Goal: Task Accomplishment & Management: Manage account settings

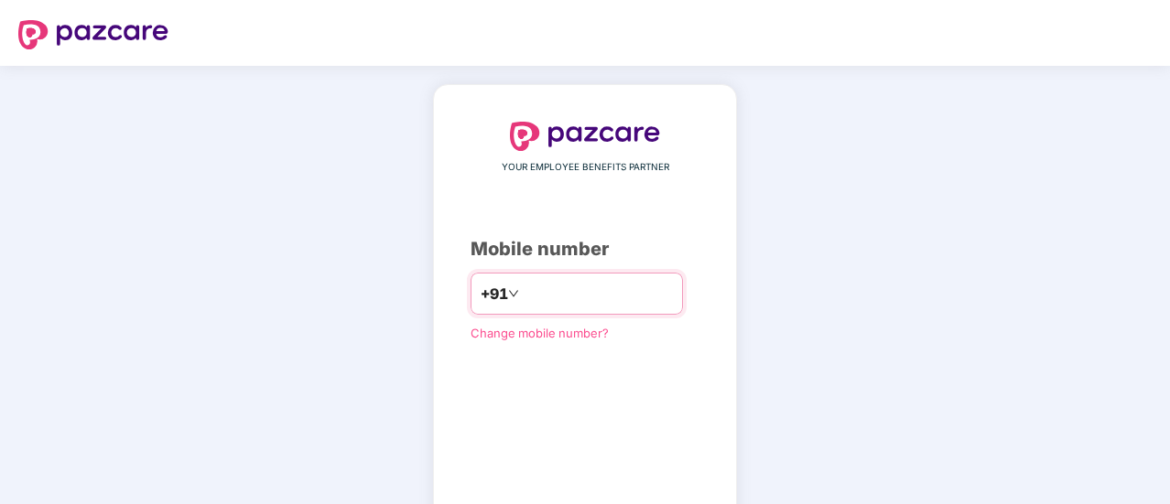
click at [523, 287] on input "number" at bounding box center [598, 293] width 150 height 29
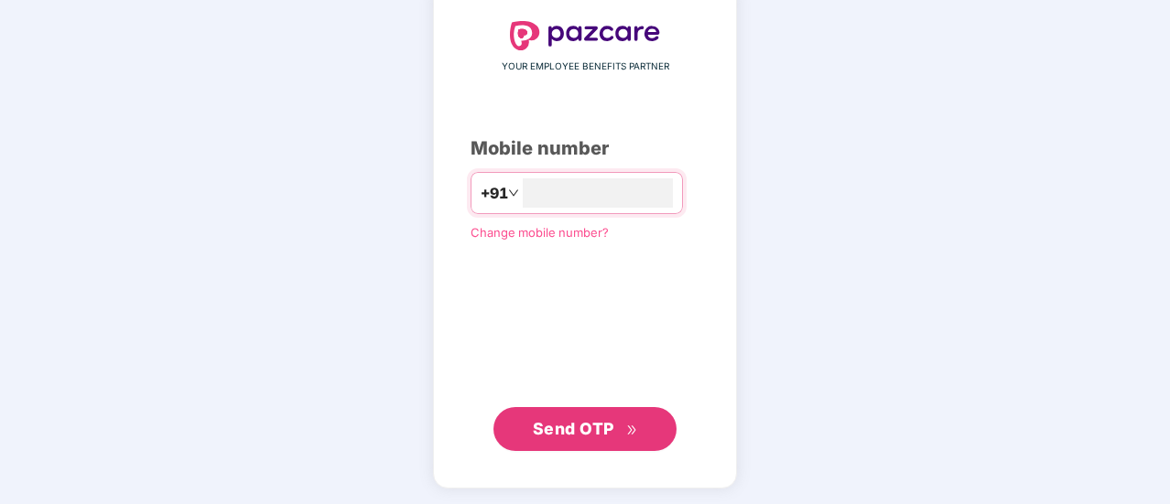
type input "**********"
click at [606, 416] on span "Send OTP" at bounding box center [585, 429] width 105 height 26
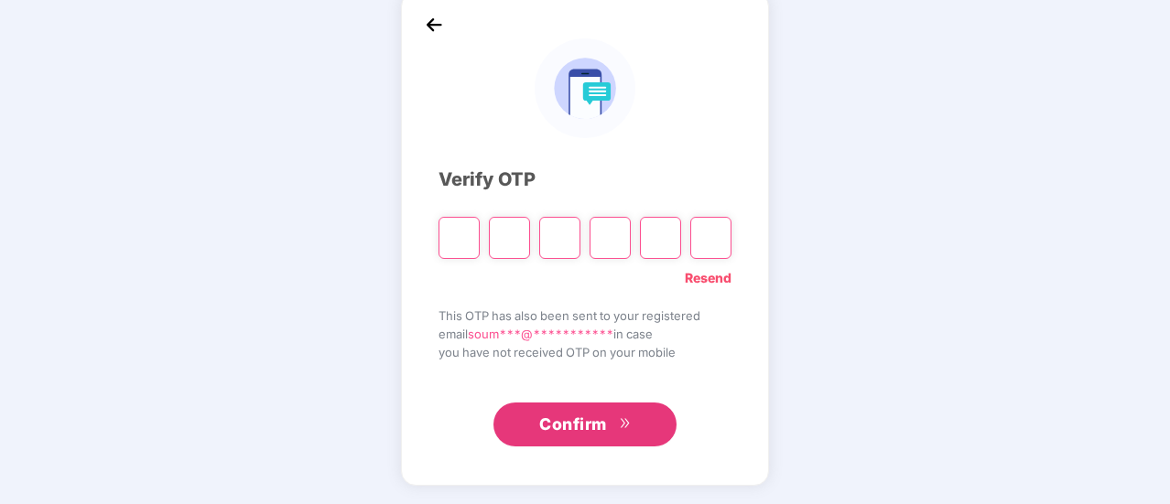
scroll to position [92, 0]
type input "*"
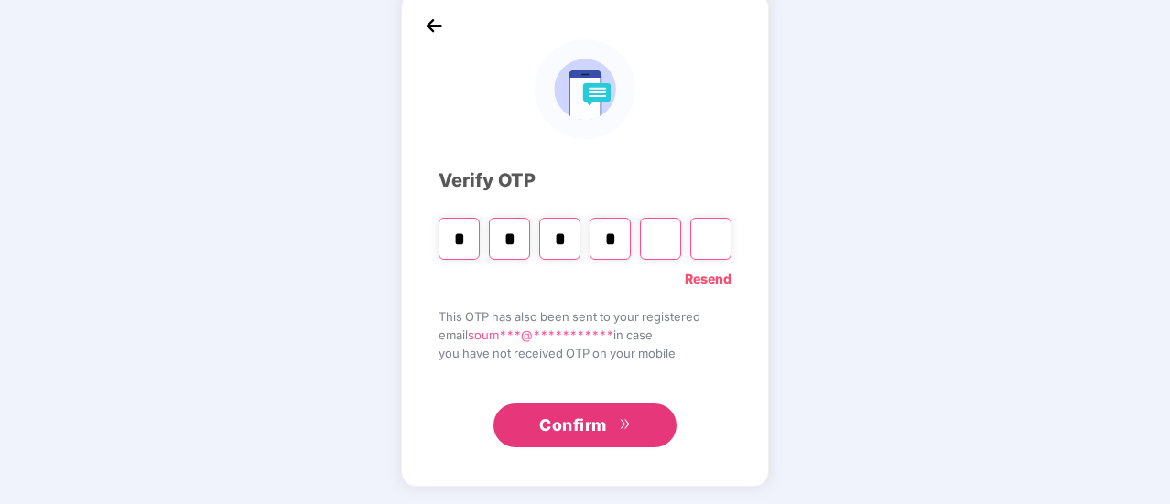
type input "*"
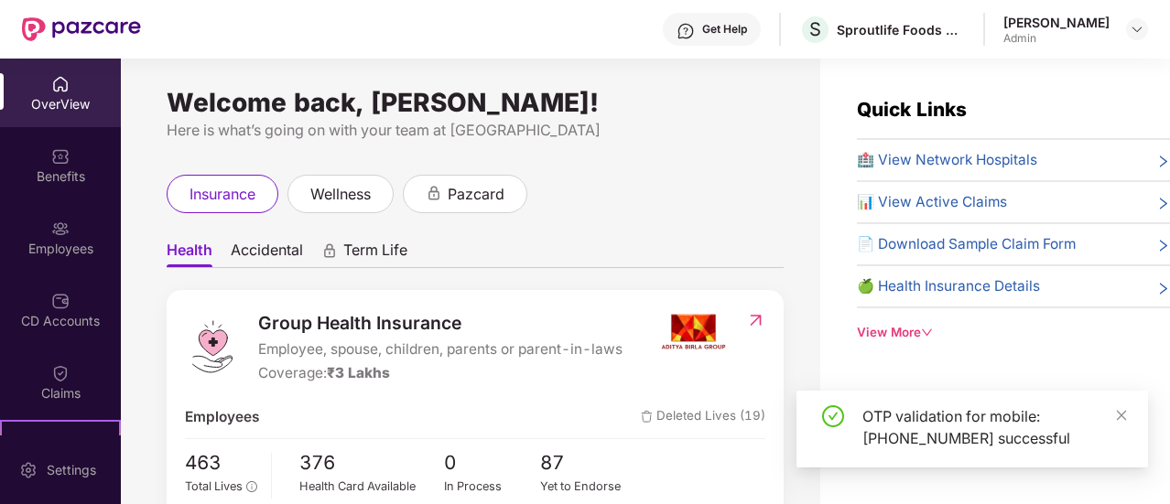
click at [718, 159] on div "Welcome back, [PERSON_NAME]! Here is what’s going on with your team at Pazcare …" at bounding box center [470, 293] width 699 height 468
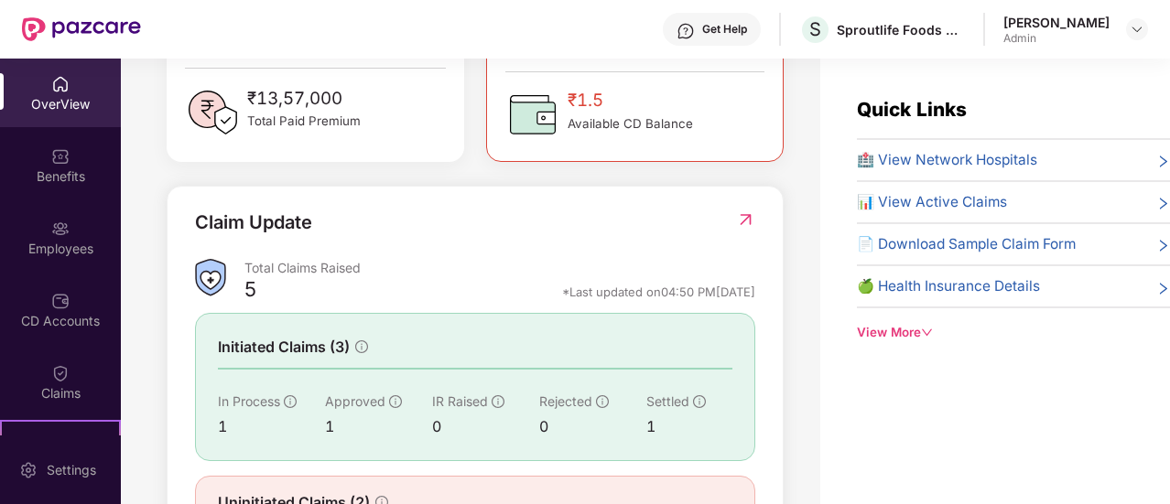
scroll to position [538, 0]
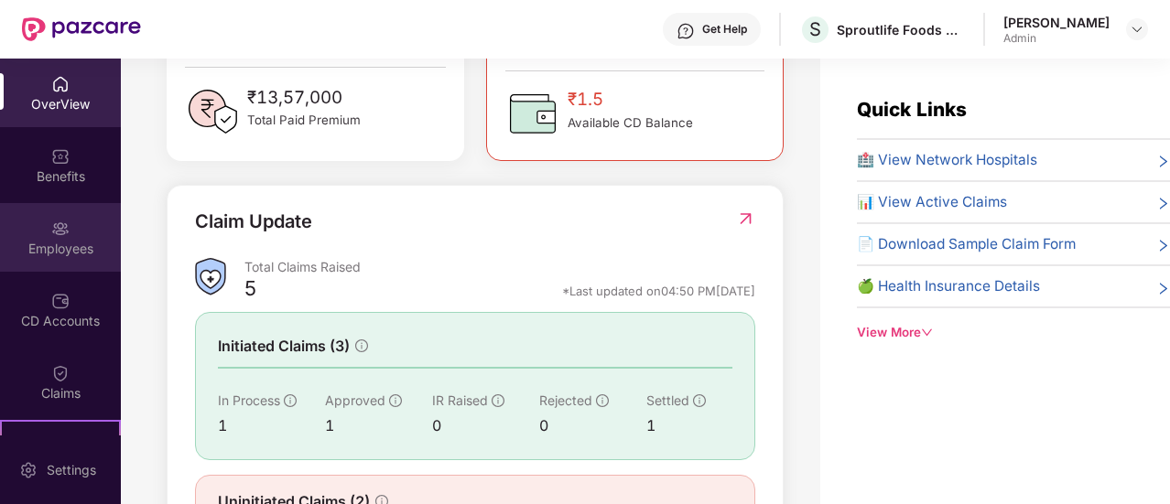
click at [46, 237] on div "Employees" at bounding box center [60, 237] width 121 height 69
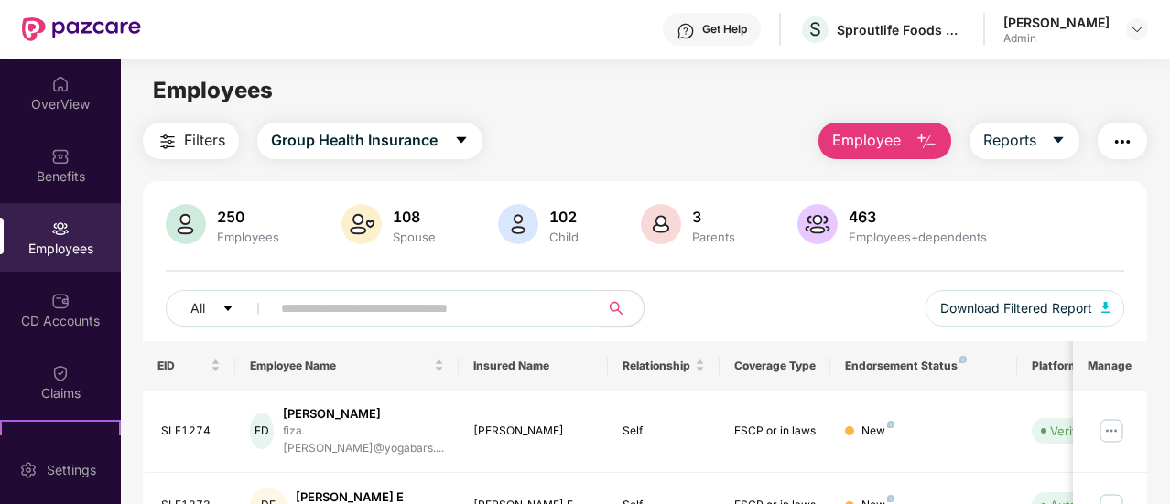
click at [331, 304] on input "text" at bounding box center [428, 308] width 294 height 27
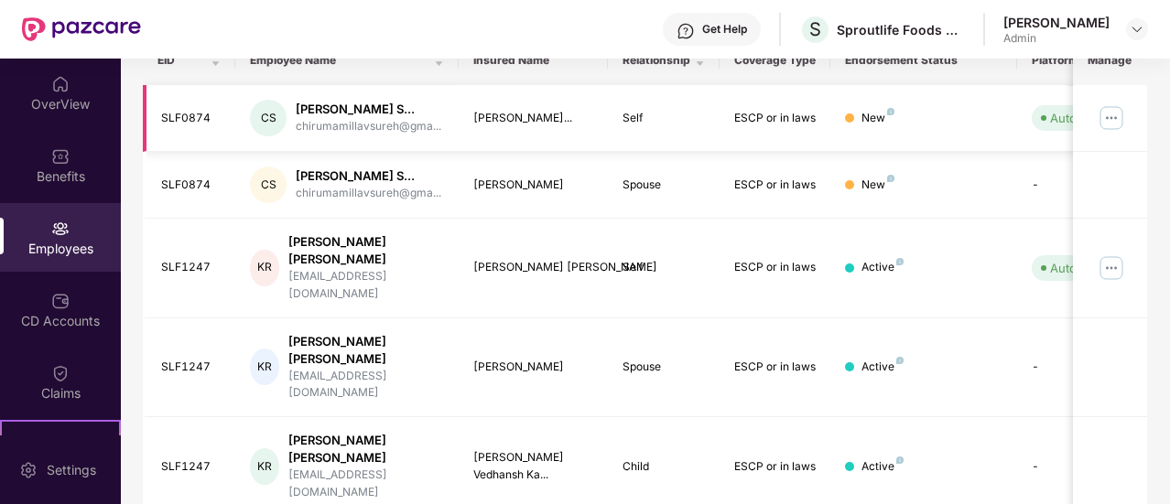
scroll to position [308, 0]
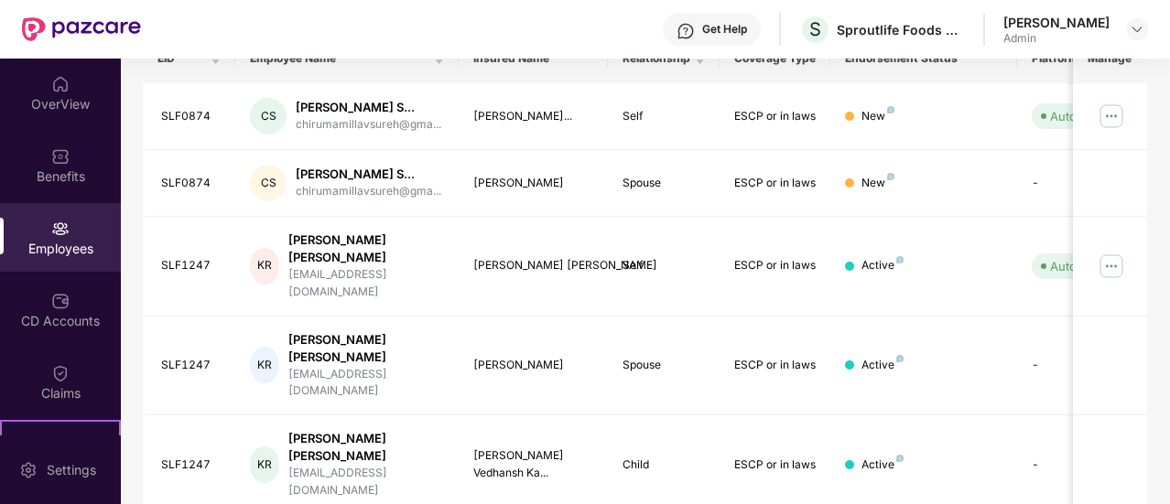
type input "******"
click at [1108, 252] on img at bounding box center [1111, 266] width 29 height 29
click at [1100, 169] on td at bounding box center [1110, 183] width 74 height 67
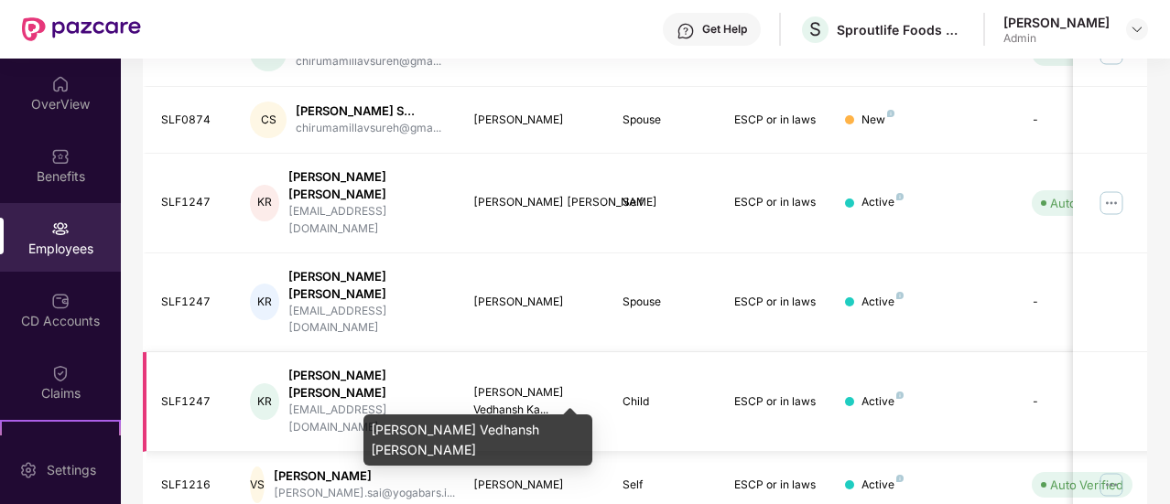
scroll to position [372, 0]
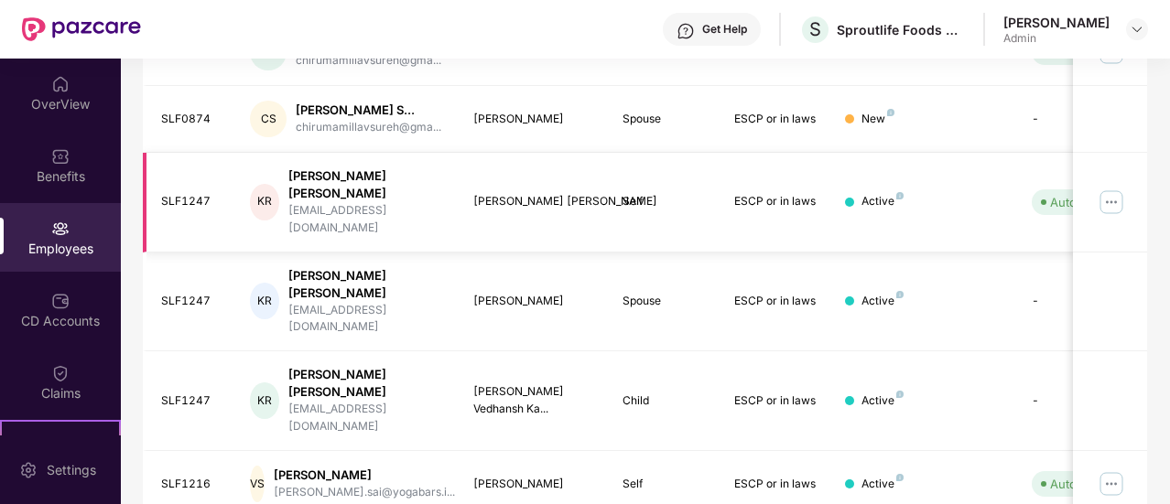
click at [1109, 188] on img at bounding box center [1111, 202] width 29 height 29
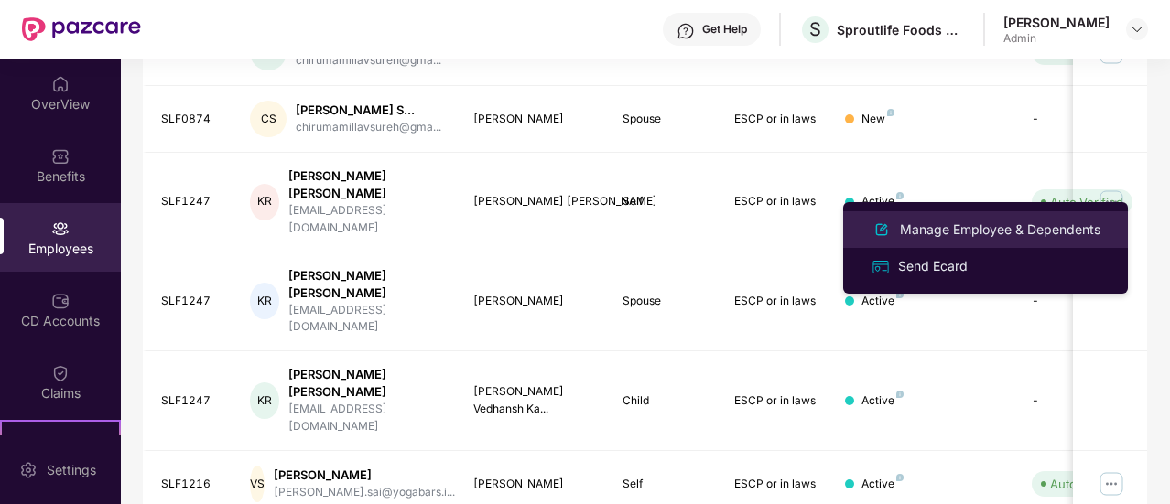
click at [963, 223] on div "Manage Employee & Dependents" at bounding box center [1000, 230] width 208 height 20
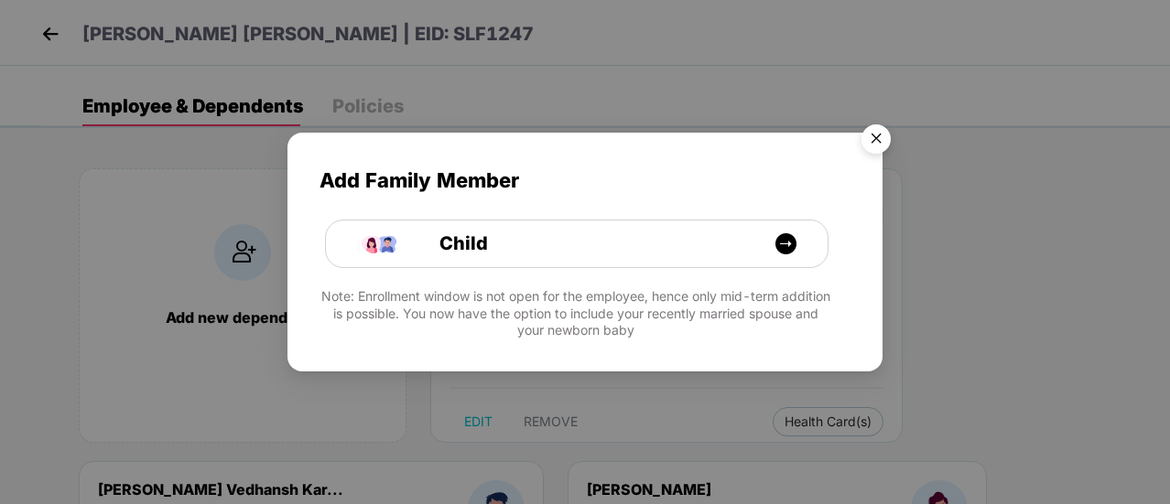
click at [872, 135] on img "Close" at bounding box center [876, 141] width 51 height 51
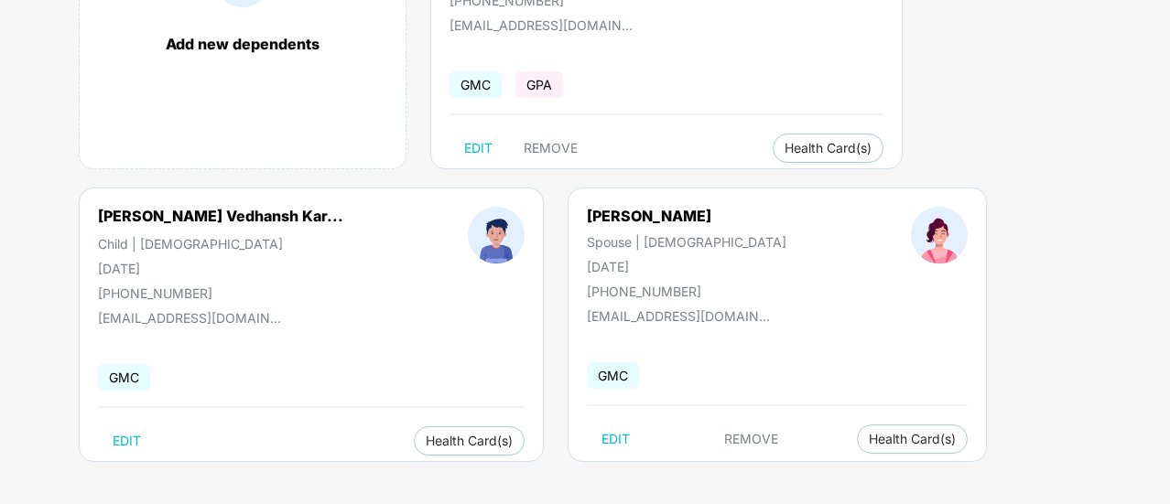
scroll to position [276, 0]
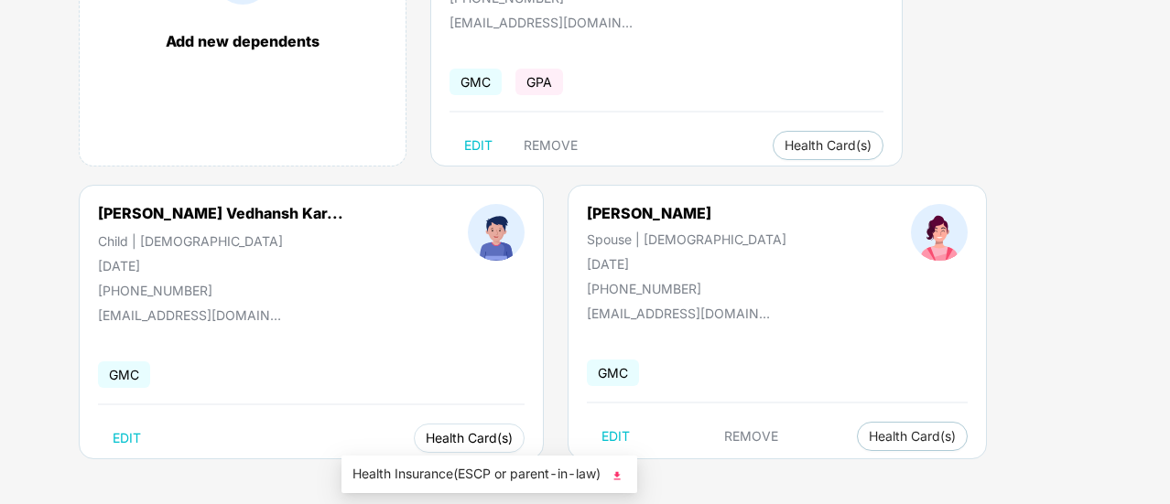
click at [426, 443] on span "Health Card(s)" at bounding box center [469, 438] width 87 height 9
click at [430, 475] on span "Health Insurance(ESCP or parent-in-law)" at bounding box center [489, 474] width 274 height 20
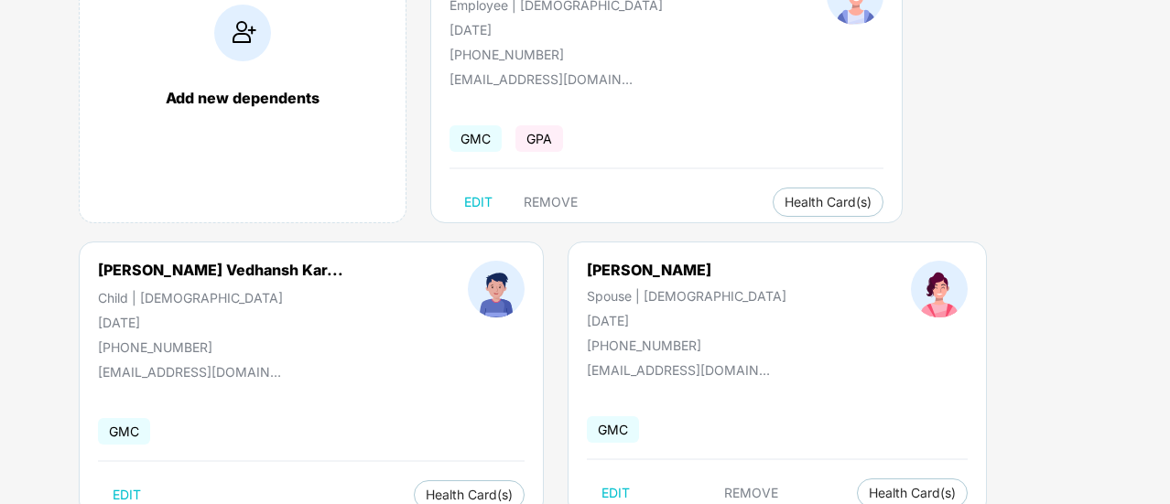
scroll to position [222, 0]
